Goal: Find specific page/section: Find specific page/section

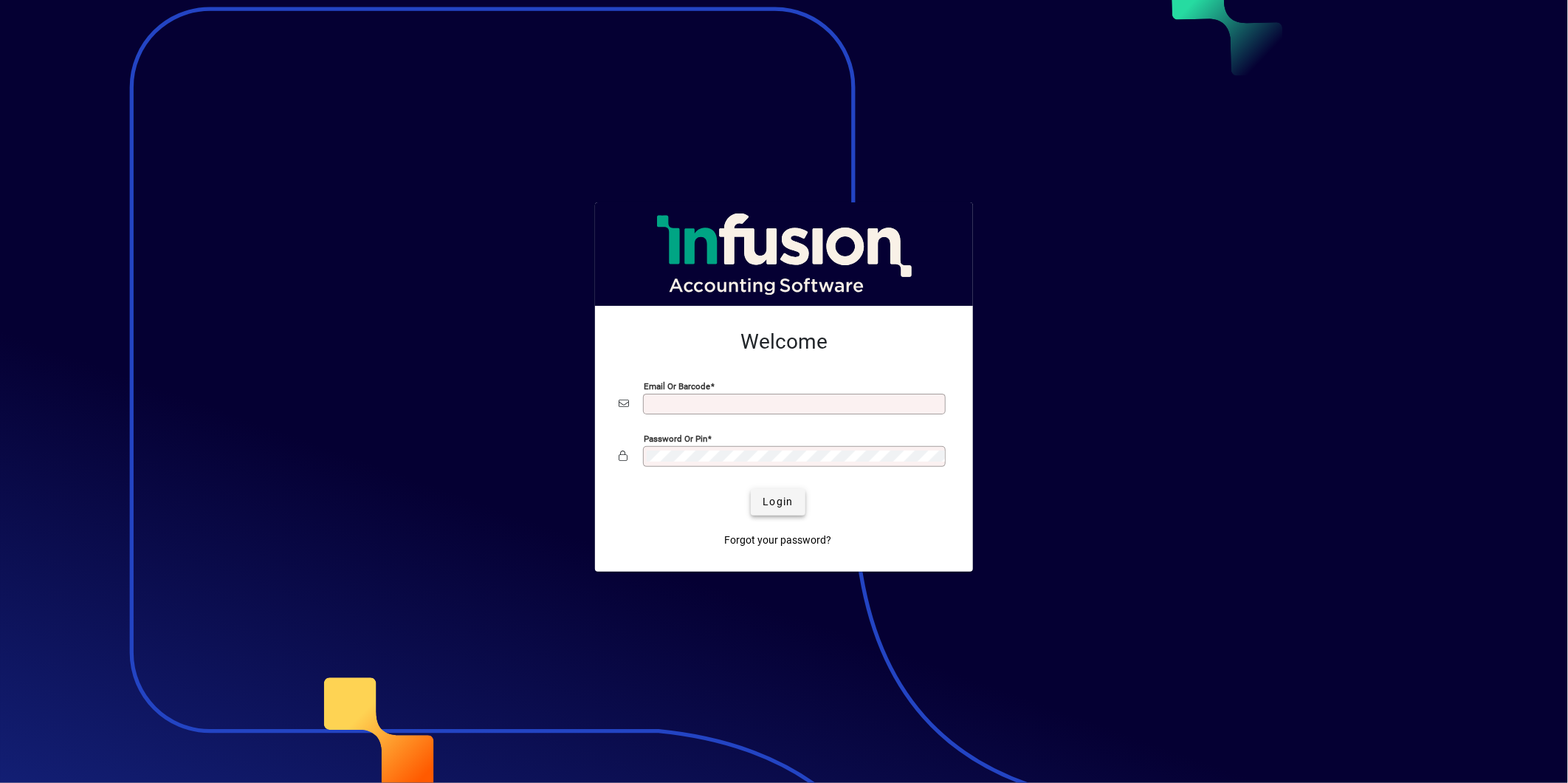
type input "**********"
click at [784, 508] on span "Login" at bounding box center [777, 502] width 30 height 15
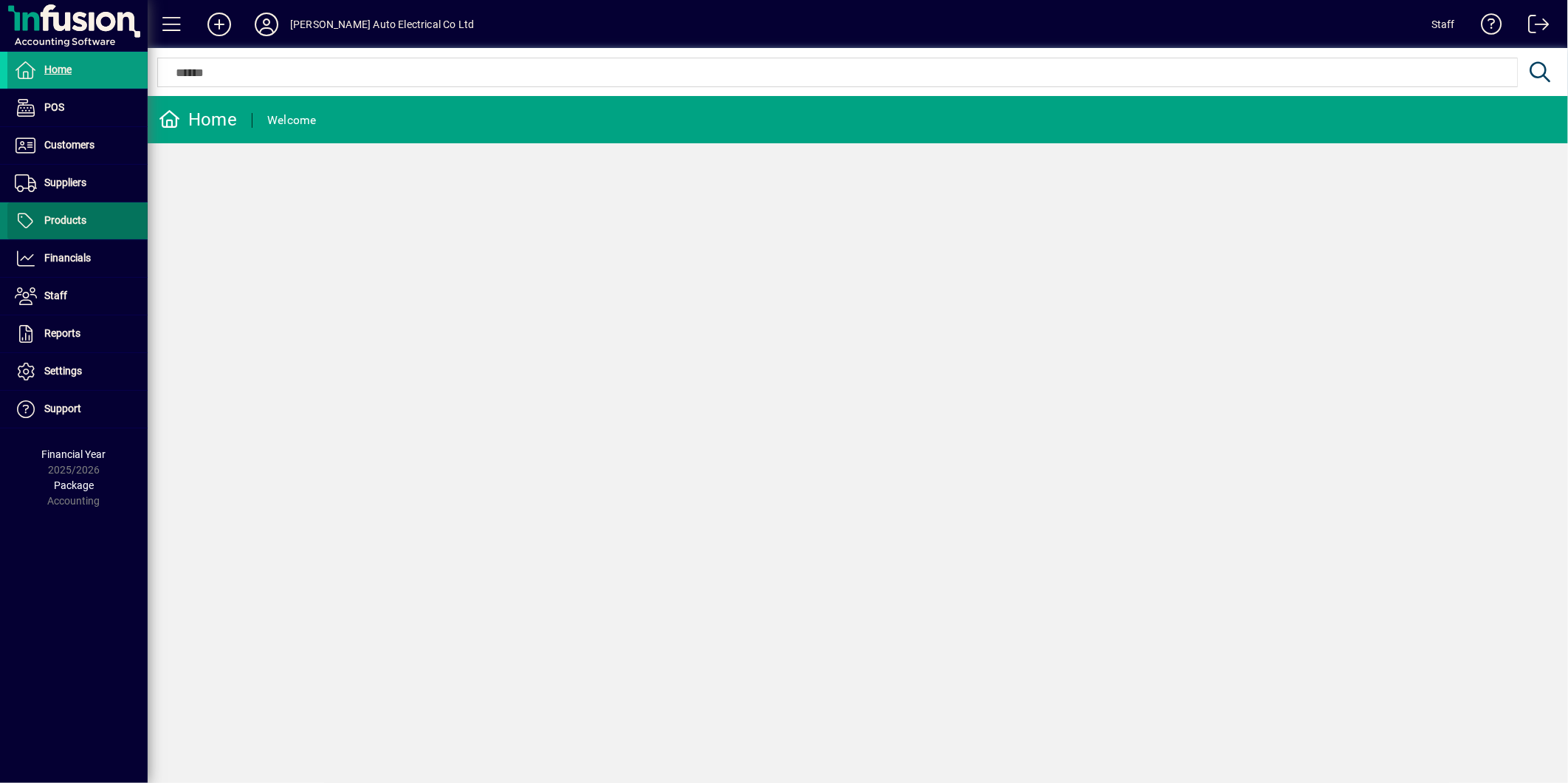
click at [72, 222] on span "Products" at bounding box center [66, 219] width 42 height 12
